Goal: Communication & Community: Participate in discussion

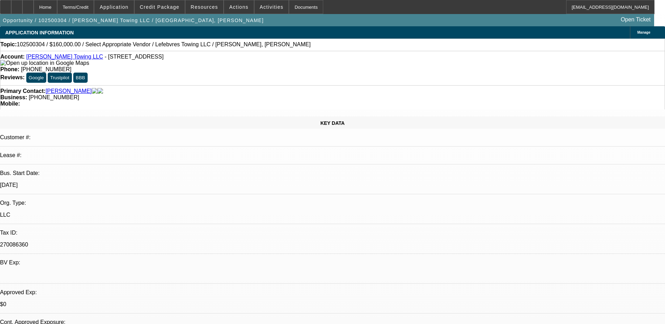
select select "0"
select select "2"
select select "0.1"
select select "4"
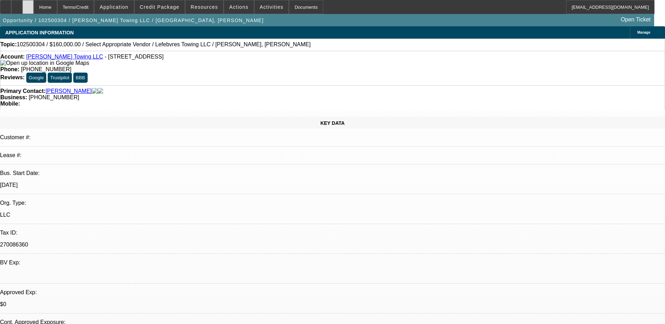
click at [28, 5] on icon at bounding box center [28, 5] width 0 height 0
select select "0"
select select "2"
select select "0.1"
select select "1"
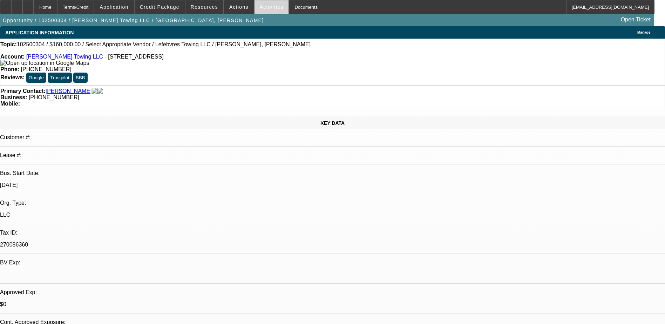
select select "2"
select select "4"
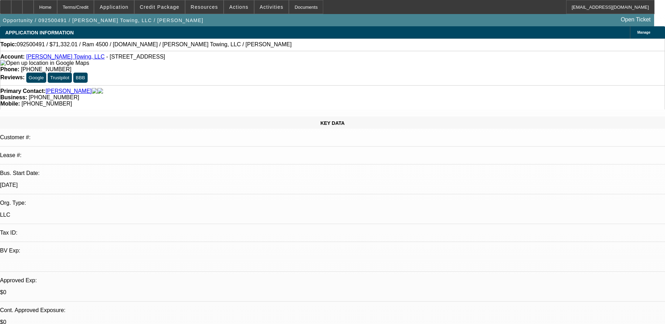
select select "0"
select select "2"
select select "0"
select select "6"
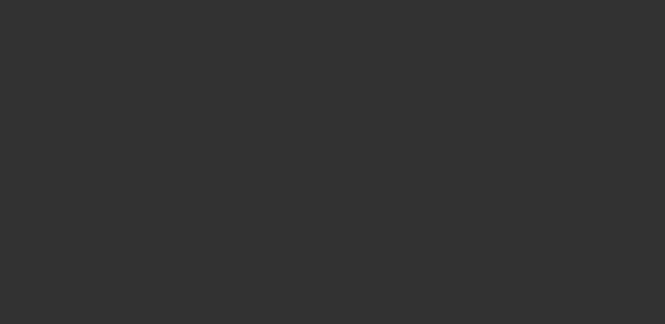
click at [333, 162] on div at bounding box center [333, 162] width 0 height 0
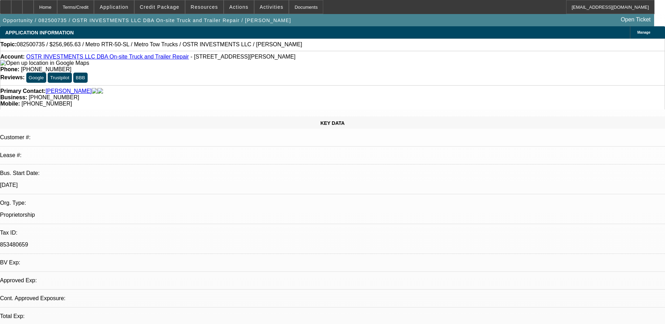
select select "0"
select select "2"
select select "0.1"
select select "1"
select select "2"
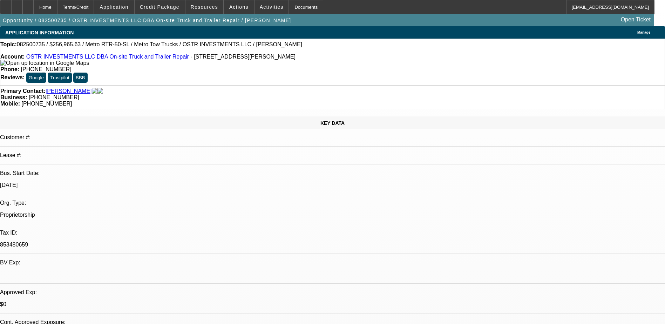
select select "4"
drag, startPoint x: 288, startPoint y: 84, endPoint x: 250, endPoint y: 87, distance: 37.6
click at [250, 87] on div "Primary Contact: Arceneaux, Sheila Business: (318) 605-1044 Mobile: (318) 605-0…" at bounding box center [332, 97] width 665 height 24
copy span "(318) 605-1044"
click at [284, 94] on div "Business: (318) 605-1044" at bounding box center [332, 97] width 664 height 6
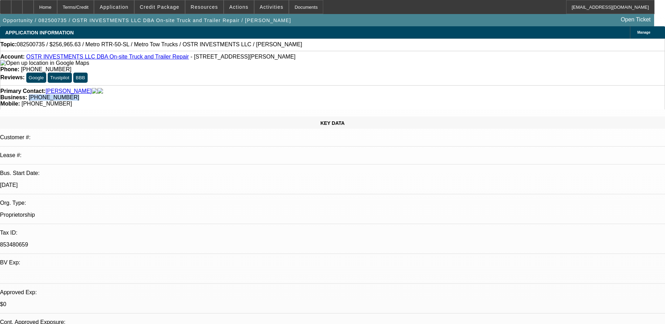
drag, startPoint x: 282, startPoint y: 85, endPoint x: 251, endPoint y: 89, distance: 31.4
click at [251, 89] on div "Primary Contact: Arceneaux, Sheila Business: (318) 605-1044 Mobile: (318) 605-0…" at bounding box center [332, 97] width 665 height 24
copy span "(318) 605-1044"
click at [145, 116] on div "KEY DATA Customer #: Lease #: Bus. Start Date: 1/1/19 Org. Type: Proprietorship…" at bounding box center [332, 276] width 665 height 320
click at [166, 8] on span "Credit Package" at bounding box center [160, 7] width 40 height 6
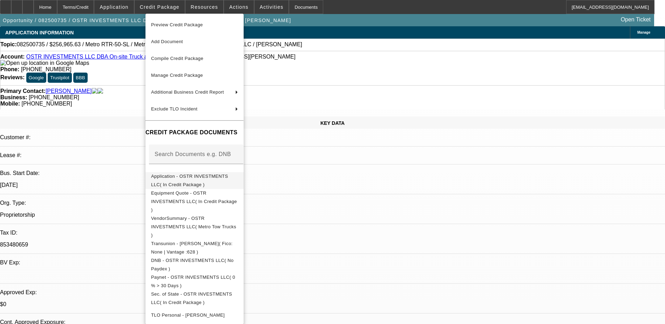
click at [244, 172] on button "Application - OSTR INVESTMENTS LLC( In Credit Package )" at bounding box center [194, 180] width 98 height 17
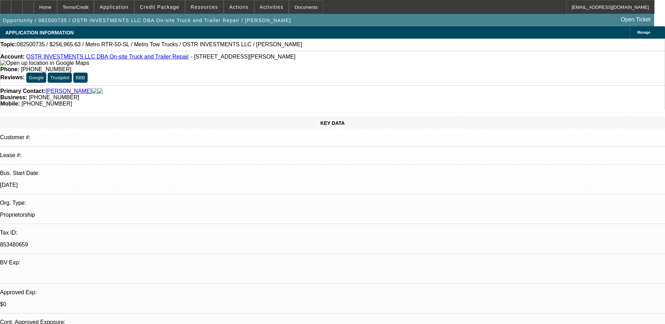
radio input "true"
type textarea "Spoke with Sheila, sounds like she's been in and out of the hospital but will g…"
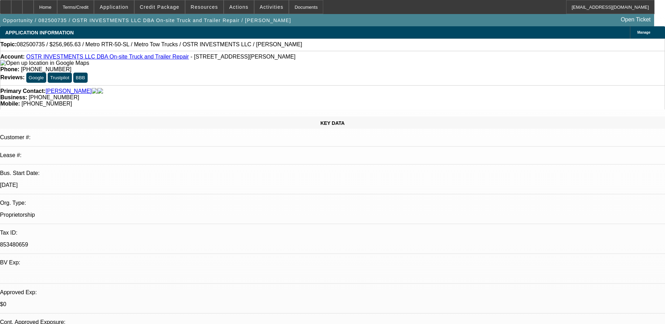
radio input "true"
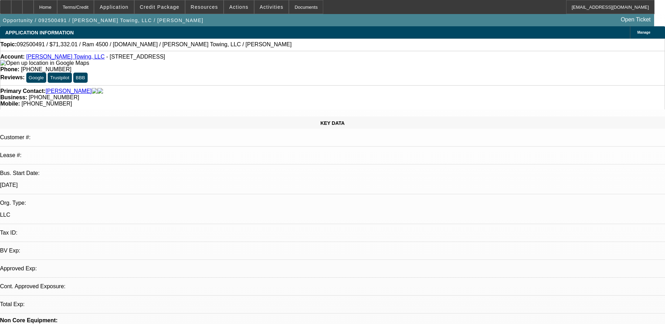
select select "0"
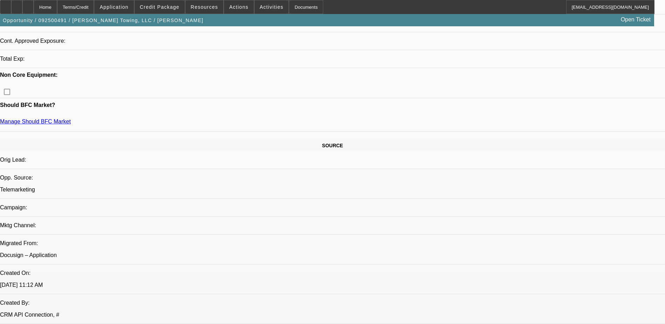
select select "1"
select select "2"
select select "6"
